Goal: Transaction & Acquisition: Purchase product/service

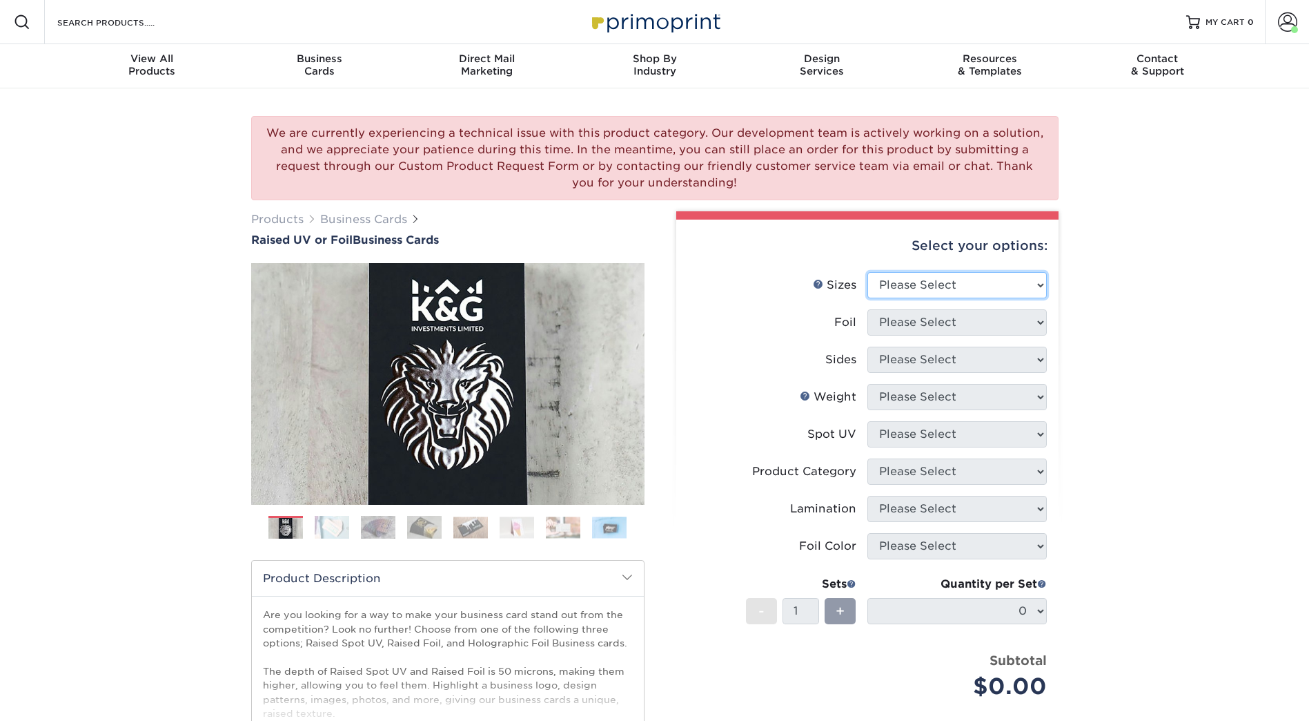
click at [1021, 284] on select "Please Select 2" x 3.5" - Standard" at bounding box center [957, 285] width 179 height 26
select select "2.00x3.50"
click at [868, 272] on select "Please Select 2" x 3.5" - Standard" at bounding box center [957, 285] width 179 height 26
click at [944, 320] on select "Please Select No Yes" at bounding box center [957, 322] width 179 height 26
select select "0"
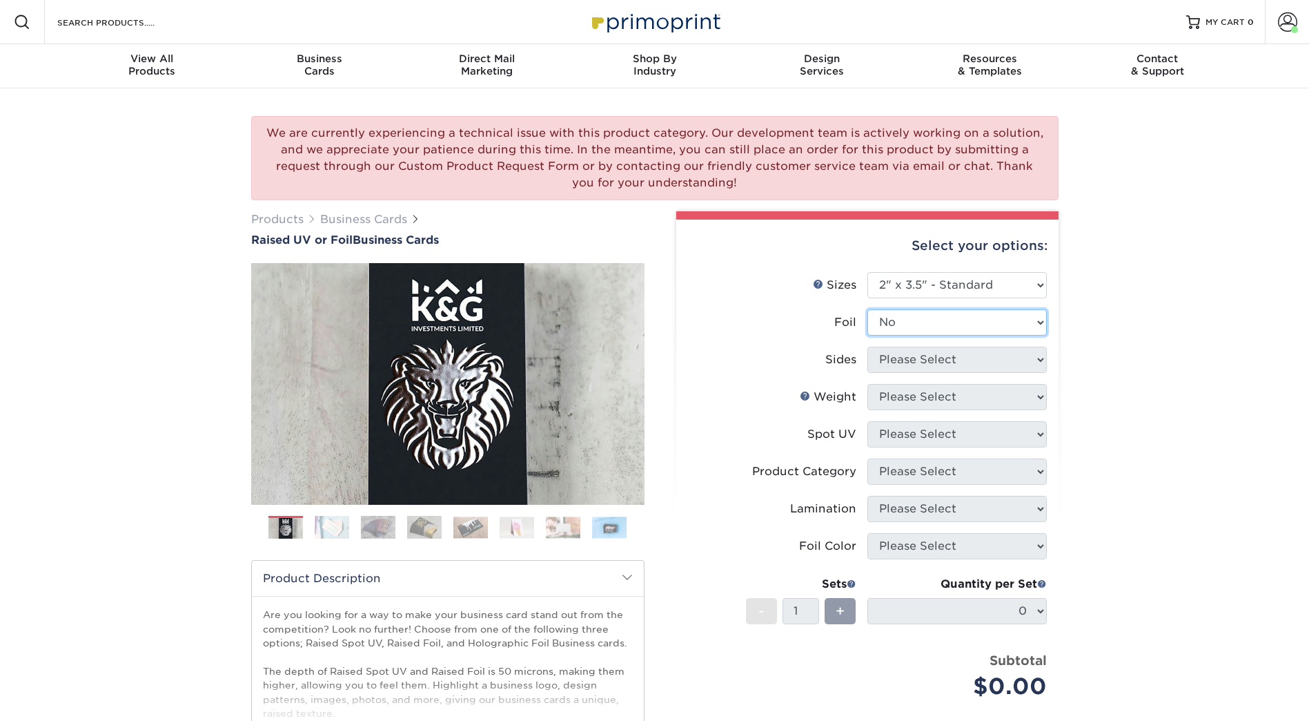
click at [868, 309] on select "Please Select No Yes" at bounding box center [957, 322] width 179 height 26
click at [1004, 355] on select "Please Select Print Both Sides Print Front Only" at bounding box center [957, 359] width 179 height 26
select select "13abbda7-1d64-4f25-8bb2-c179b224825d"
click at [868, 346] on select "Please Select Print Both Sides Print Front Only" at bounding box center [957, 359] width 179 height 26
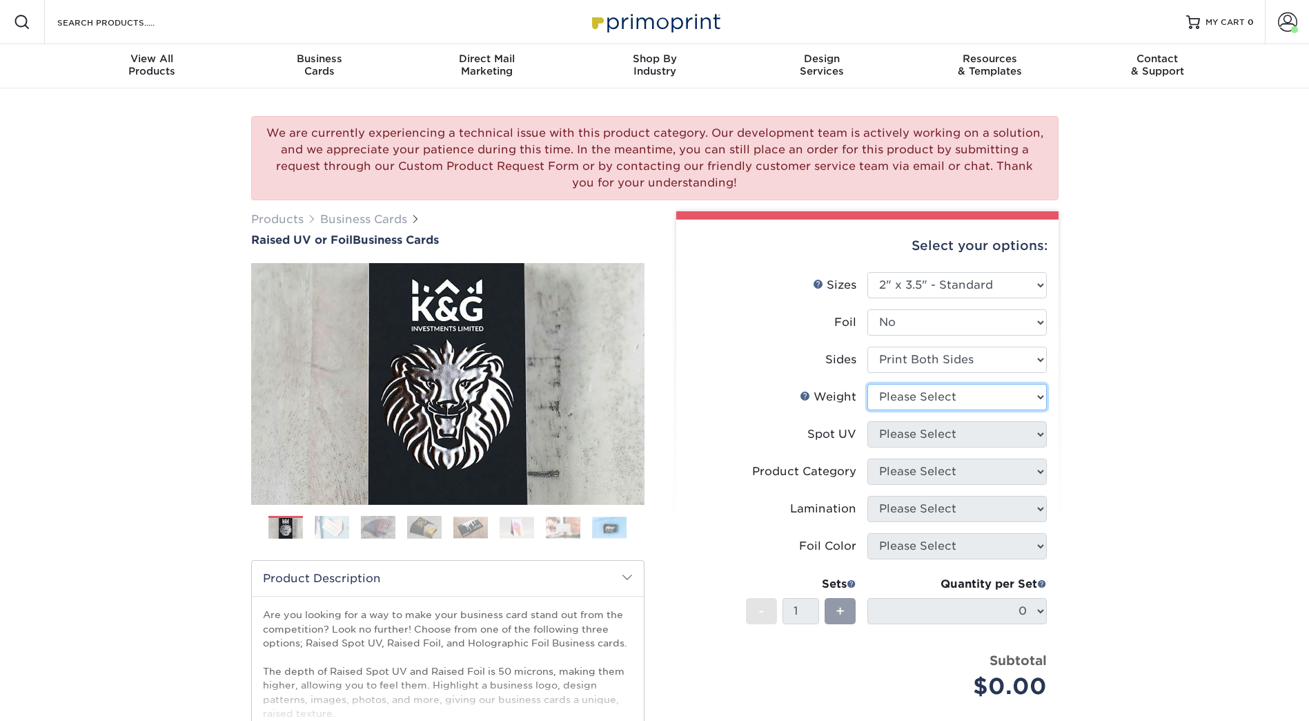
click at [973, 395] on select "Please Select 16PT" at bounding box center [957, 397] width 179 height 26
click at [942, 400] on select "Please Select 16PT" at bounding box center [957, 397] width 179 height 26
click at [942, 401] on select "Please Select 16PT" at bounding box center [957, 397] width 179 height 26
select select "16PT"
click at [868, 384] on select "Please Select 16PT" at bounding box center [957, 397] width 179 height 26
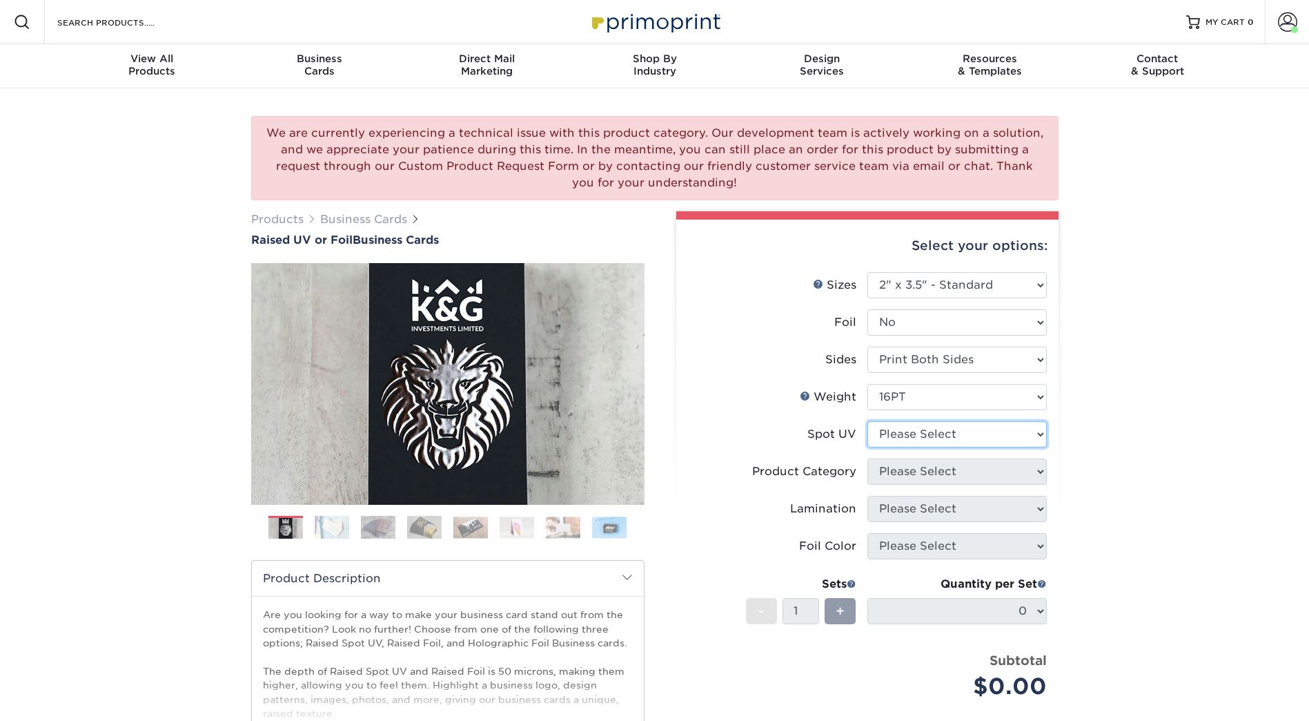
click at [939, 431] on select "Please Select No Spot UV Front Only" at bounding box center [957, 434] width 179 height 26
click at [1165, 376] on div "We are currently experiencing a technical issue with this product category. Our…" at bounding box center [654, 504] width 1309 height 832
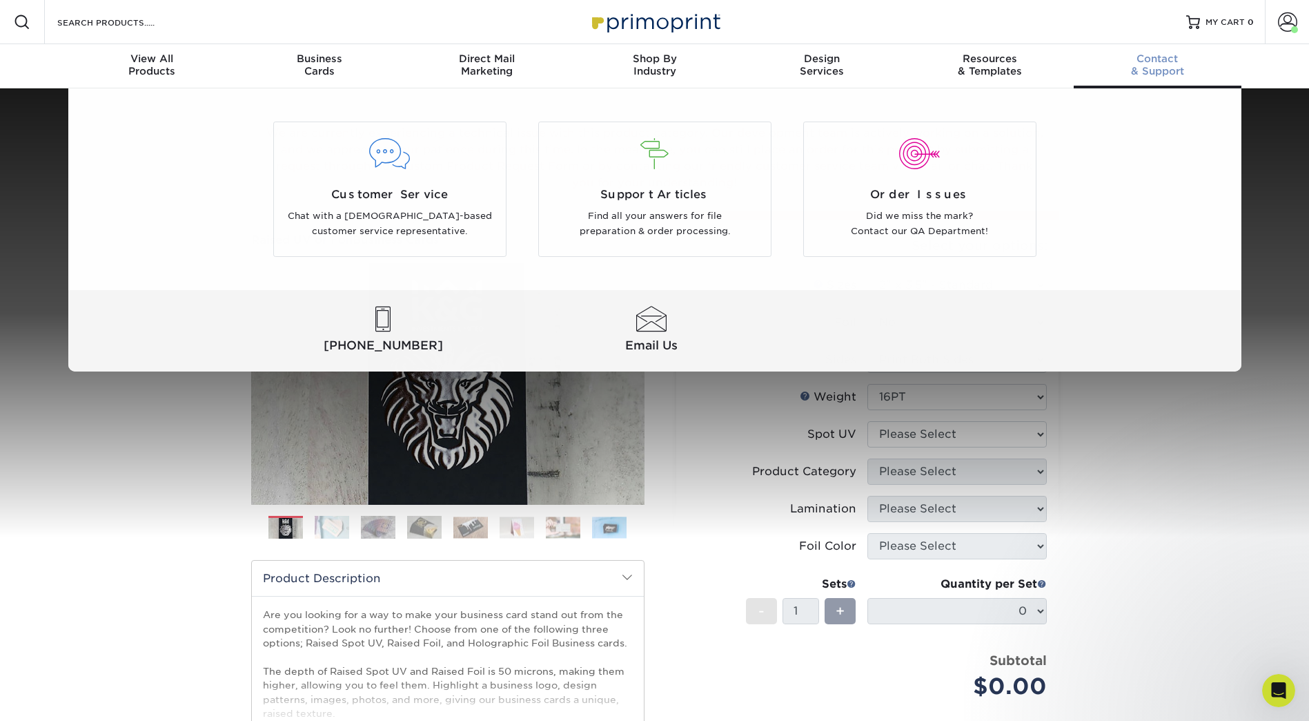
click at [1153, 69] on div "Contact & Support" at bounding box center [1158, 64] width 168 height 25
click at [374, 195] on span "Customer Service" at bounding box center [389, 194] width 211 height 17
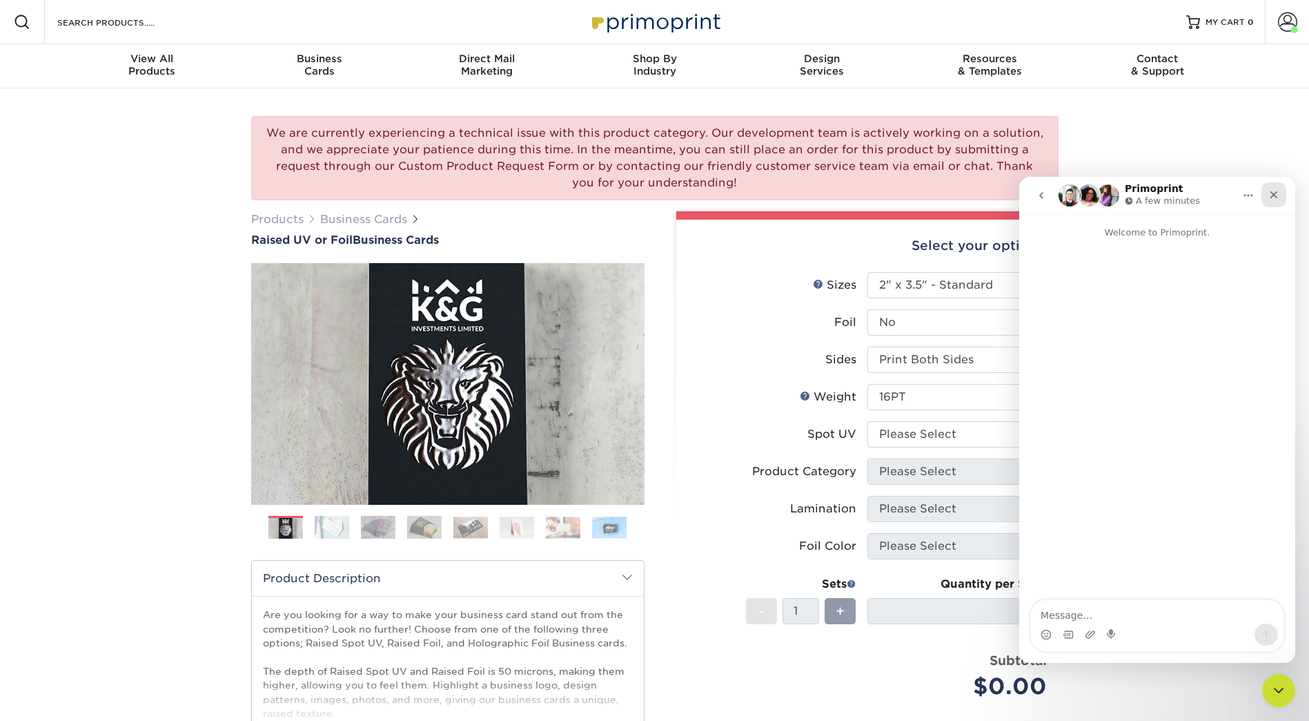
click at [1273, 193] on icon "Close" at bounding box center [1275, 195] width 8 height 8
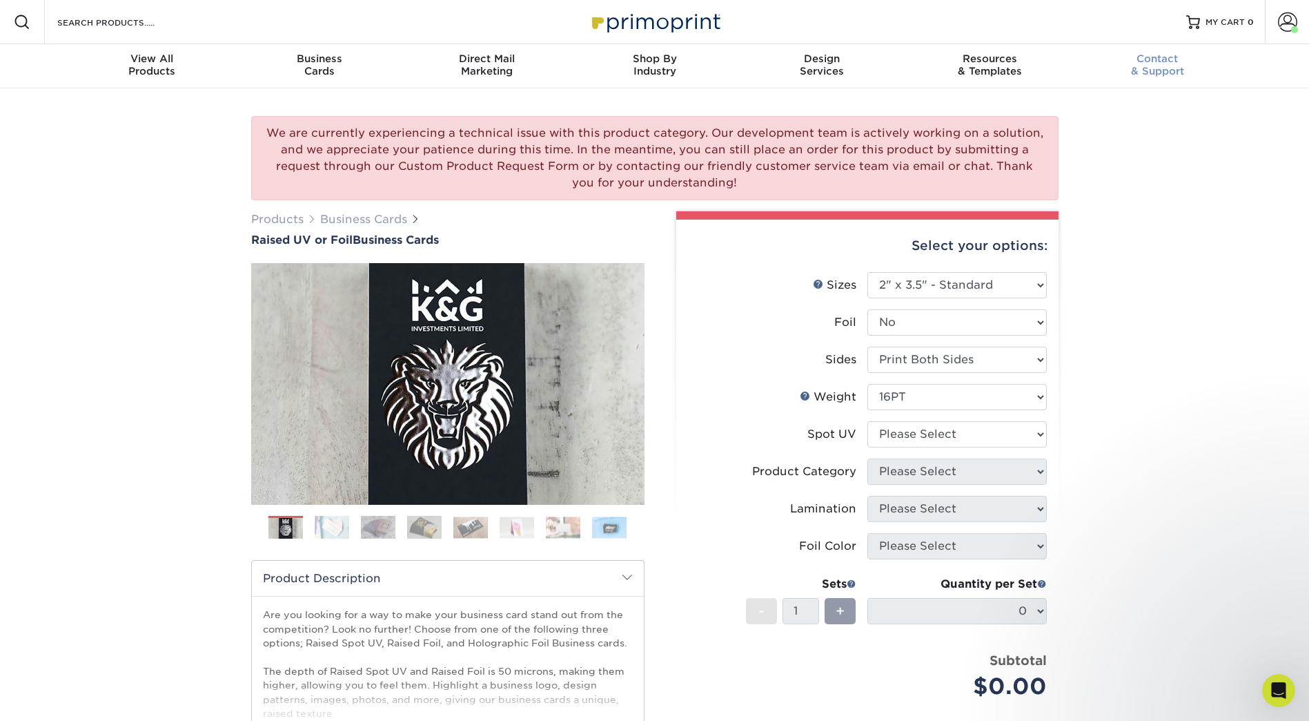
click at [1141, 61] on span "Contact" at bounding box center [1158, 58] width 168 height 12
click at [1154, 253] on div "We are currently experiencing a technical issue with this product category. Our…" at bounding box center [654, 504] width 1309 height 832
click at [1282, 28] on span at bounding box center [1287, 21] width 19 height 19
click at [1082, 102] on div "We are currently experiencing a technical issue with this product category. Our…" at bounding box center [654, 504] width 1309 height 832
click at [1168, 152] on div "We are currently experiencing a technical issue with this product category. Our…" at bounding box center [654, 504] width 1309 height 832
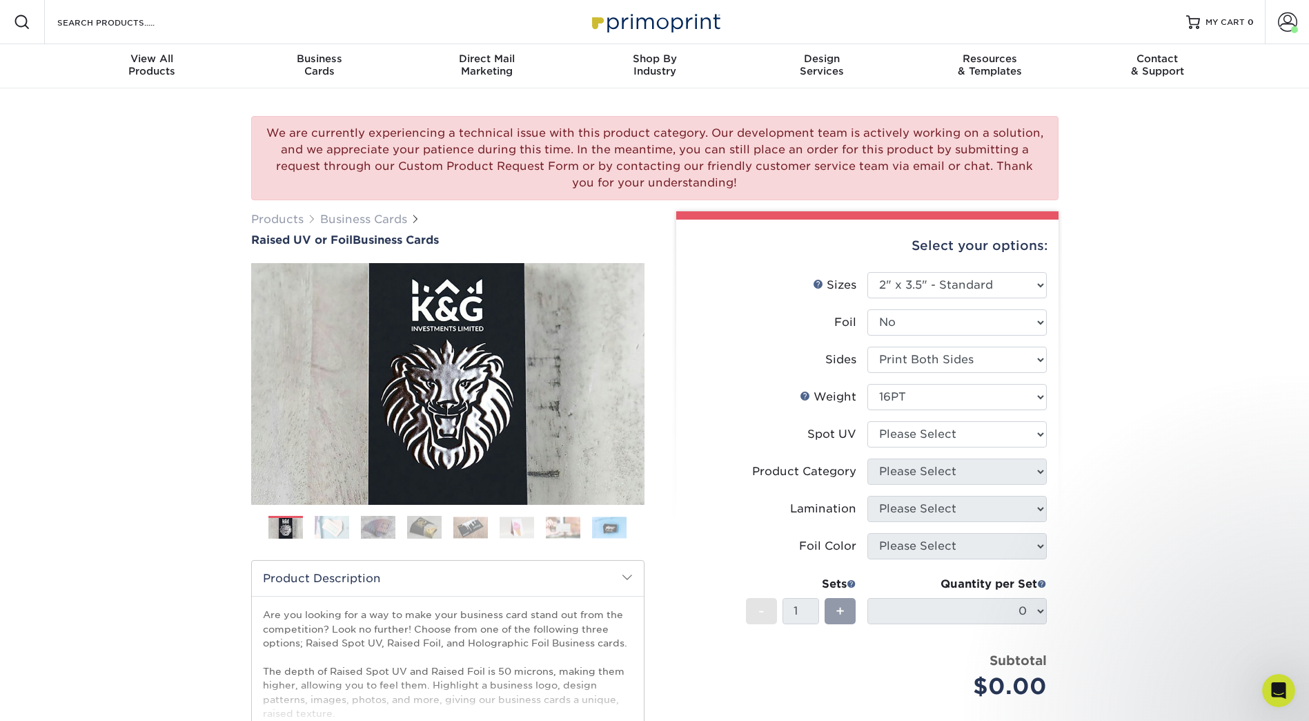
click at [1189, 226] on div "We are currently experiencing a technical issue with this product category. Our…" at bounding box center [654, 504] width 1309 height 832
click at [173, 218] on div "We are currently experiencing a technical issue with this product category. Our…" at bounding box center [654, 504] width 1309 height 832
click at [1153, 180] on div "We are currently experiencing a technical issue with this product category. Our…" at bounding box center [654, 504] width 1309 height 832
click at [1126, 194] on div "We are currently experiencing a technical issue with this product category. Our…" at bounding box center [654, 504] width 1309 height 832
click at [1127, 213] on div "We are currently experiencing a technical issue with this product category. Our…" at bounding box center [654, 504] width 1309 height 832
